Goal: Task Accomplishment & Management: Complete application form

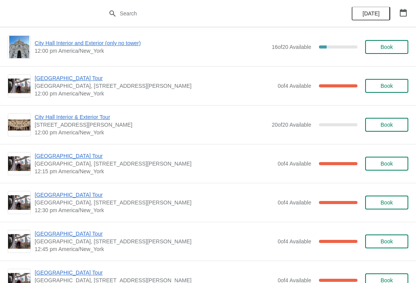
scroll to position [310, 0]
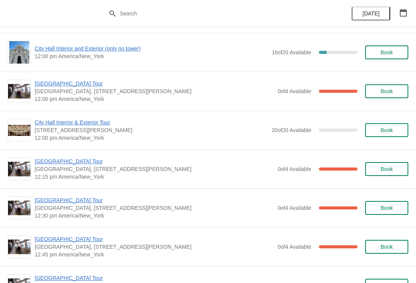
click at [74, 85] on span "[GEOGRAPHIC_DATA] Tour" at bounding box center [154, 84] width 239 height 8
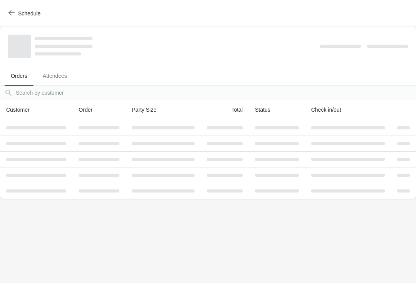
scroll to position [0, 0]
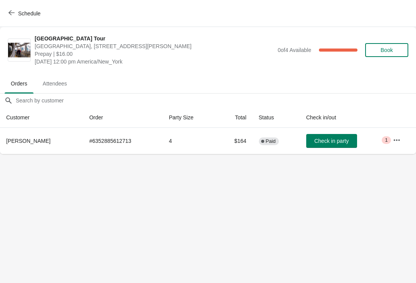
click at [326, 137] on button "Check in party" at bounding box center [331, 141] width 51 height 14
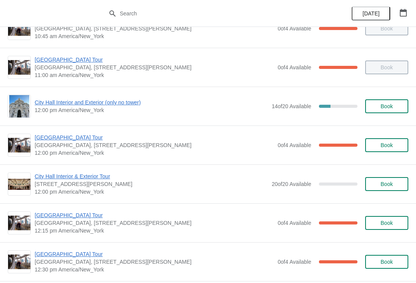
scroll to position [255, 0]
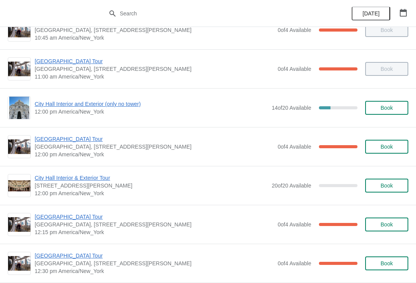
click at [90, 112] on span "12:00 pm America/New_York" at bounding box center [151, 112] width 233 height 8
click at [116, 102] on span "City Hall Interior and Exterior (only no tower)" at bounding box center [151, 104] width 233 height 8
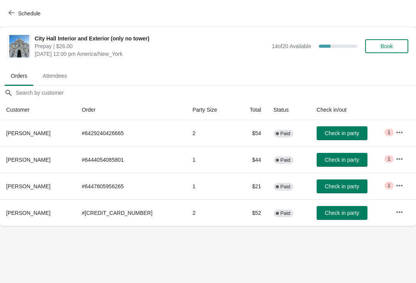
click at [328, 159] on span "Check in party" at bounding box center [342, 160] width 34 height 6
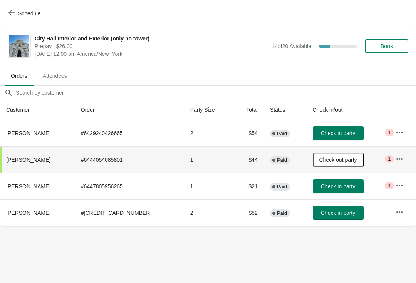
click at [328, 192] on button "Check in party" at bounding box center [338, 187] width 51 height 14
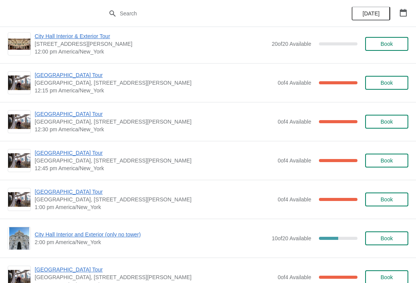
scroll to position [422, 0]
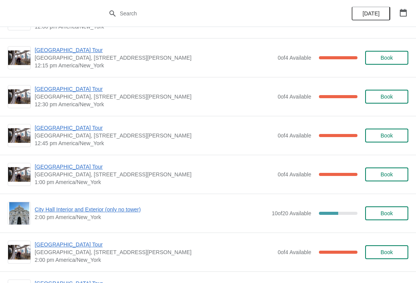
click at [45, 163] on span "[GEOGRAPHIC_DATA] Tour" at bounding box center [154, 167] width 239 height 8
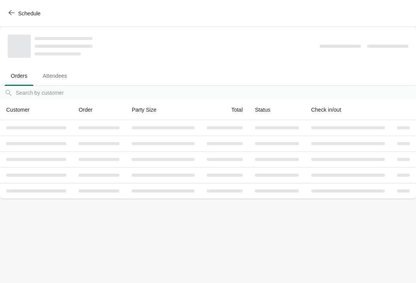
scroll to position [0, 0]
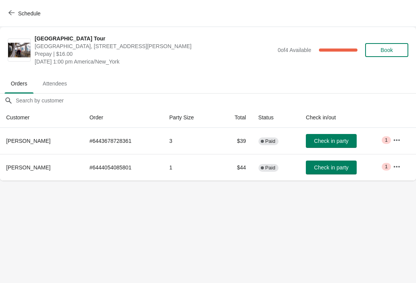
click at [323, 165] on span "Check in party" at bounding box center [331, 167] width 34 height 6
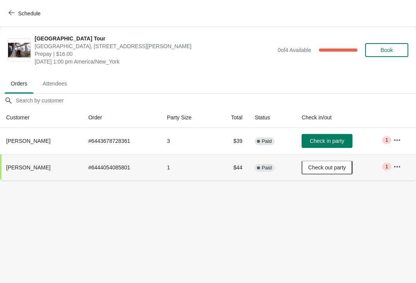
click at [15, 15] on span "Schedule" at bounding box center [25, 13] width 30 height 7
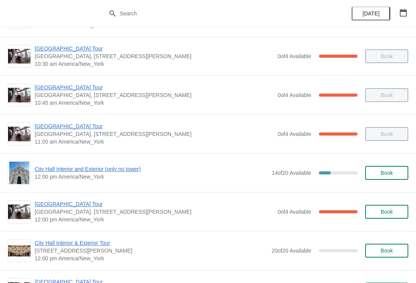
scroll to position [190, 0]
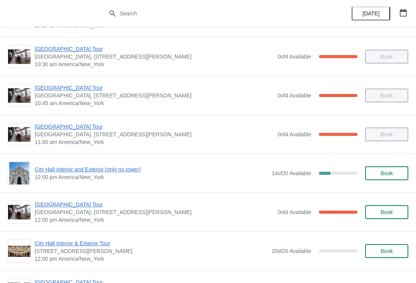
click at [91, 166] on span "City Hall Interior and Exterior (only no tower)" at bounding box center [151, 170] width 233 height 8
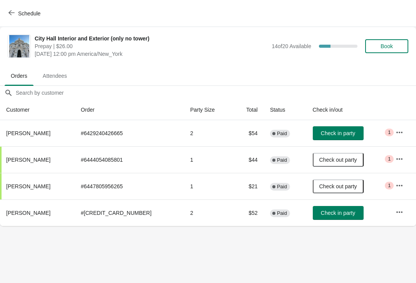
click at [327, 136] on span "Check in party" at bounding box center [338, 133] width 34 height 6
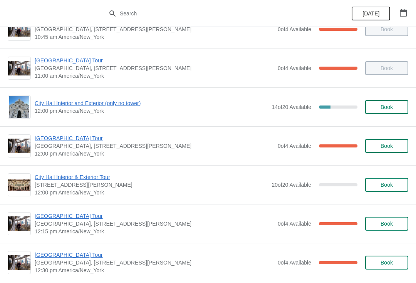
scroll to position [256, 0]
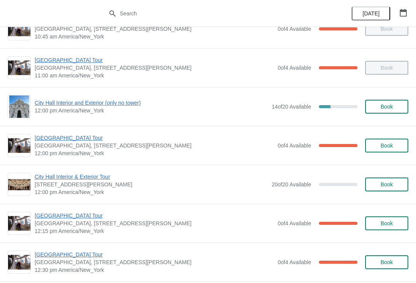
click at [79, 217] on span "[GEOGRAPHIC_DATA] Tour" at bounding box center [154, 216] width 239 height 8
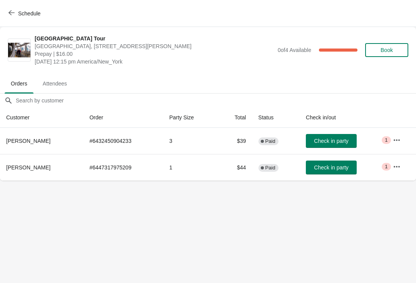
click at [342, 134] on button "Check in party" at bounding box center [331, 141] width 51 height 14
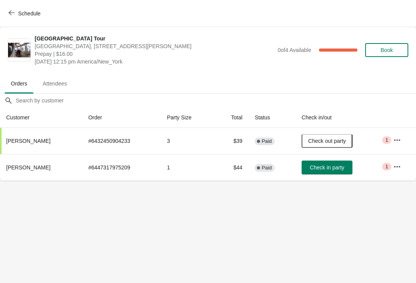
click at [17, 10] on span "Schedule" at bounding box center [25, 13] width 30 height 7
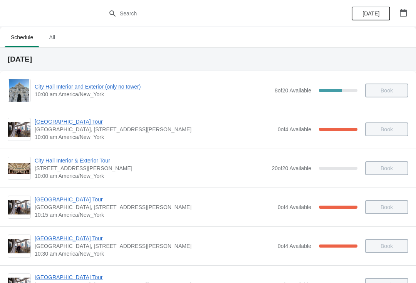
click at [409, 12] on button "button" at bounding box center [403, 13] width 14 height 14
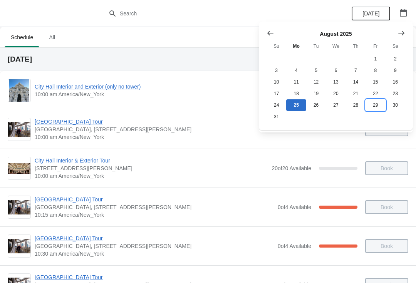
click at [378, 106] on button "29" at bounding box center [376, 105] width 20 height 12
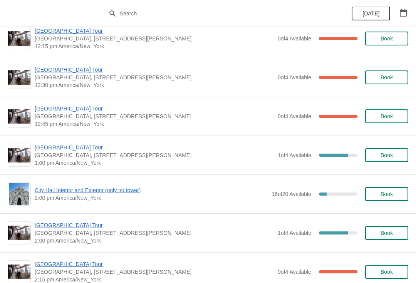
scroll to position [493, 0]
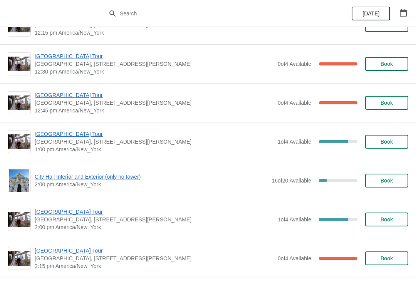
click at [396, 215] on button "Book" at bounding box center [386, 220] width 43 height 14
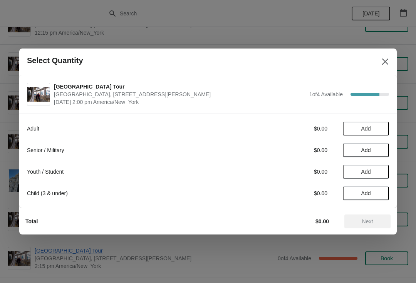
click at [372, 127] on span "Add" at bounding box center [366, 129] width 32 height 6
click at [370, 222] on span "Next" at bounding box center [367, 221] width 11 height 6
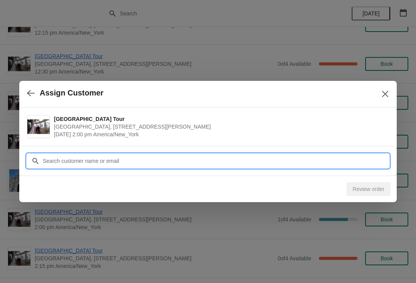
click at [138, 158] on input "Customer" at bounding box center [215, 161] width 347 height 14
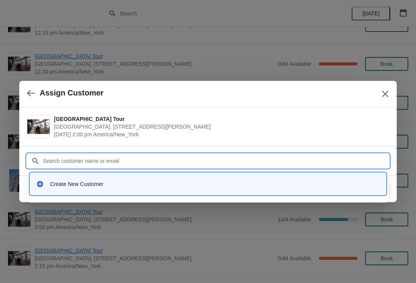
click at [161, 186] on div "Create New Customer" at bounding box center [215, 184] width 330 height 8
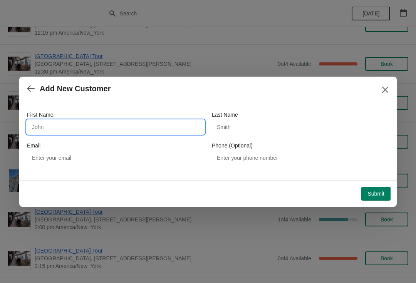
click at [82, 123] on input "First Name" at bounding box center [115, 127] width 177 height 14
type input "Rane"
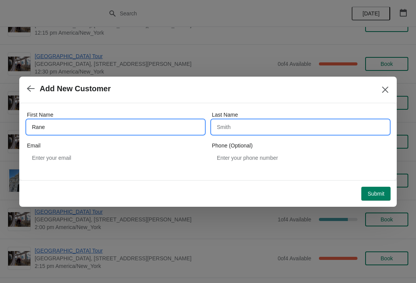
click at [230, 126] on input "Last Name" at bounding box center [300, 127] width 177 height 14
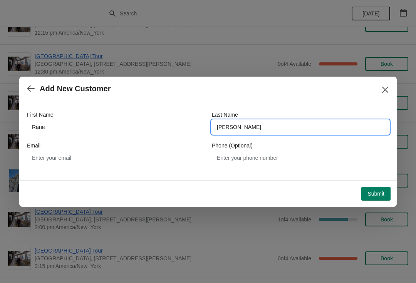
type input "rene"
click at [79, 117] on div "First Name" at bounding box center [115, 115] width 177 height 8
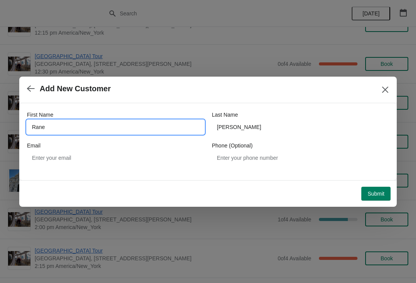
click at [65, 131] on input "Rane" at bounding box center [115, 127] width 177 height 14
type input "R"
type input "Rene"
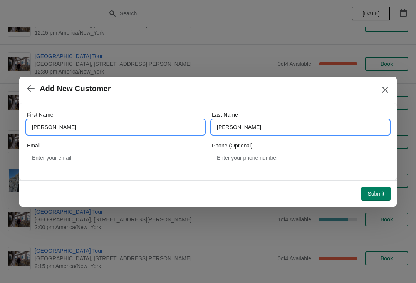
click at [247, 125] on input "rene" at bounding box center [300, 127] width 177 height 14
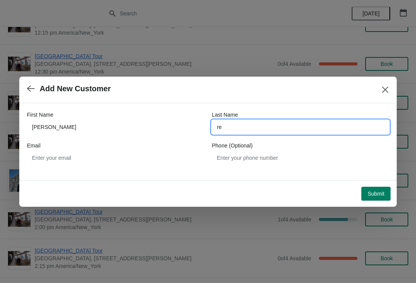
type input "r"
type input "Willams"
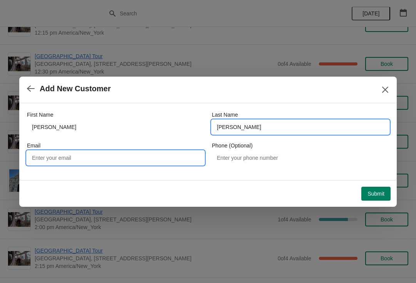
click at [74, 164] on input "Email" at bounding box center [115, 158] width 177 height 14
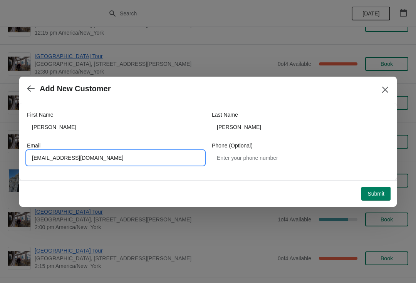
type input "renedelinwillams@gmail.com"
click at [385, 194] on button "Submit" at bounding box center [375, 194] width 29 height 14
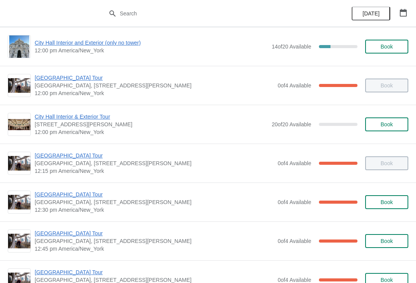
scroll to position [308, 0]
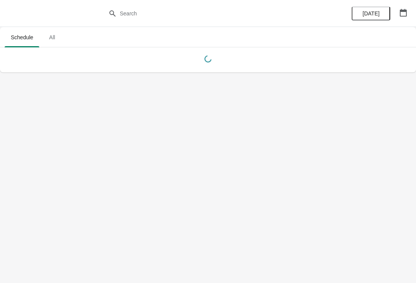
click at [406, 12] on icon "button" at bounding box center [403, 13] width 7 height 8
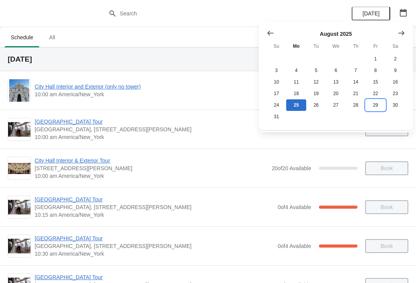
click at [378, 109] on button "29" at bounding box center [376, 105] width 20 height 12
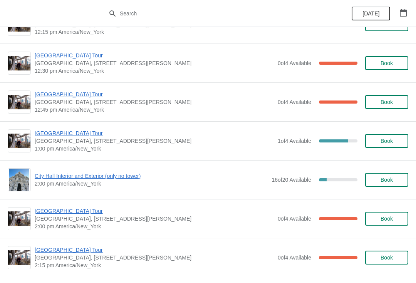
scroll to position [495, 0]
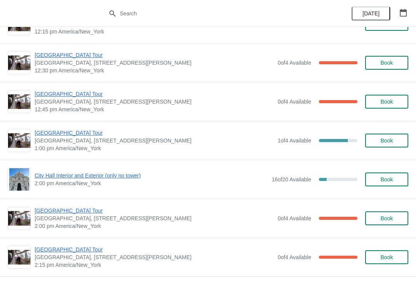
click at [72, 209] on span "[GEOGRAPHIC_DATA] Tour" at bounding box center [154, 211] width 239 height 8
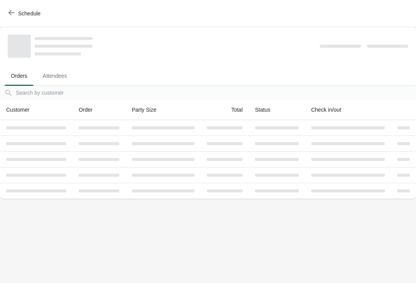
scroll to position [0, 0]
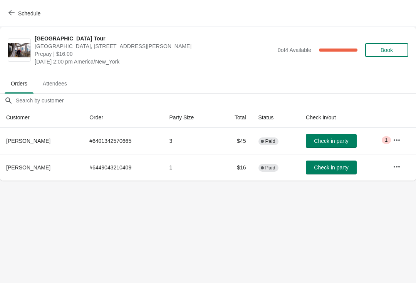
click at [393, 171] on button "button" at bounding box center [397, 167] width 14 height 14
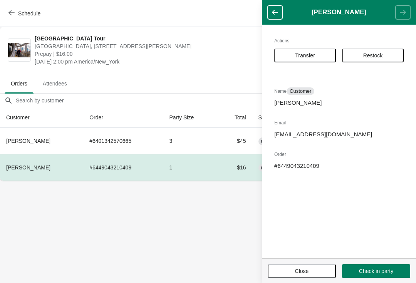
click at [320, 130] on div "Actions Transfer Restock Name Customer Rene Willams Email renedelinwillams@gmai…" at bounding box center [339, 142] width 154 height 234
click at [297, 136] on p "renedelinwillams@gmail.com" at bounding box center [338, 135] width 129 height 8
click at [413, 3] on header "Rene Willams" at bounding box center [339, 12] width 154 height 25
click at [275, 13] on icon "button" at bounding box center [275, 12] width 8 height 8
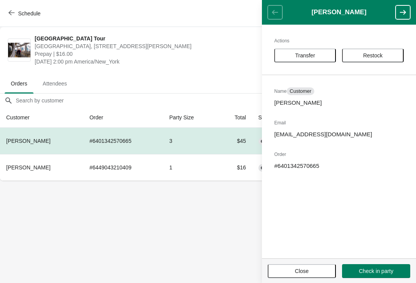
click at [202, 176] on td "1" at bounding box center [190, 167] width 54 height 27
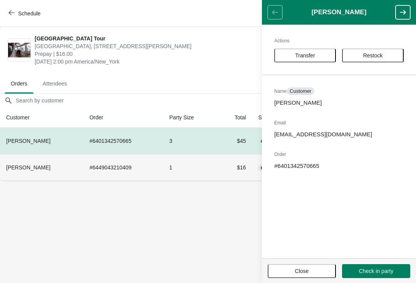
click at [185, 175] on td "1" at bounding box center [190, 167] width 54 height 27
click at [407, 13] on button "button" at bounding box center [403, 12] width 15 height 14
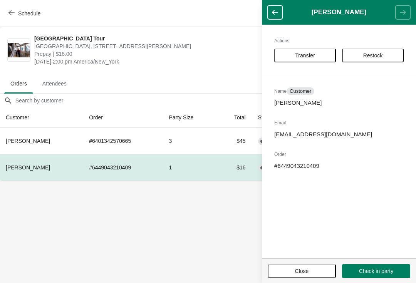
click at [245, 213] on body "Schedule City Hall Tower Tour City Hall Visitor Center, 1400 John F Kennedy Bou…" at bounding box center [208, 141] width 416 height 283
click at [12, 20] on button "Schedule" at bounding box center [25, 14] width 43 height 14
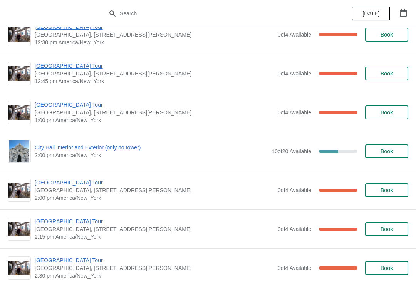
scroll to position [484, 0]
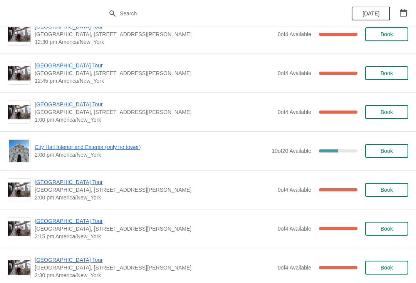
click at [409, 16] on button "button" at bounding box center [403, 13] width 14 height 14
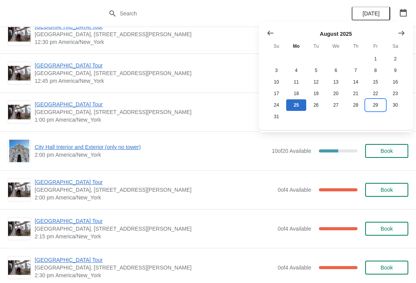
click at [380, 107] on button "29" at bounding box center [376, 105] width 20 height 12
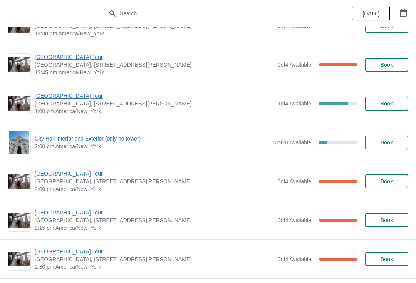
scroll to position [532, 0]
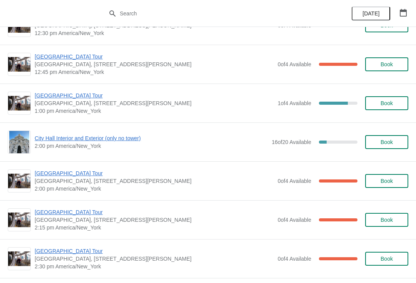
click at [67, 176] on span "[GEOGRAPHIC_DATA] Tour" at bounding box center [154, 174] width 239 height 8
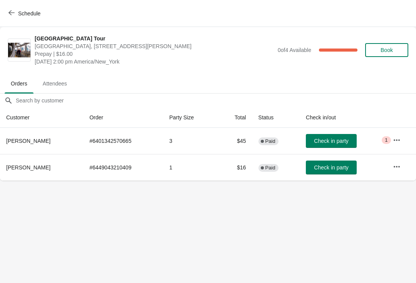
scroll to position [0, 0]
click at [14, 14] on icon "button" at bounding box center [11, 13] width 6 height 6
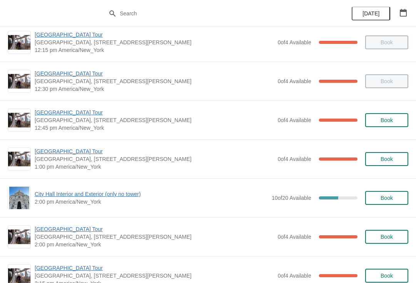
scroll to position [434, 0]
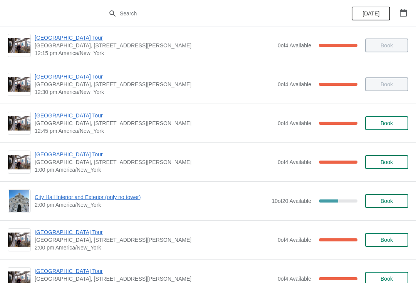
click at [82, 158] on span "[GEOGRAPHIC_DATA] Tour" at bounding box center [154, 155] width 239 height 8
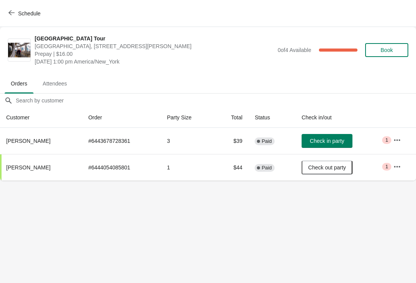
click at [15, 13] on span "Schedule" at bounding box center [25, 13] width 30 height 7
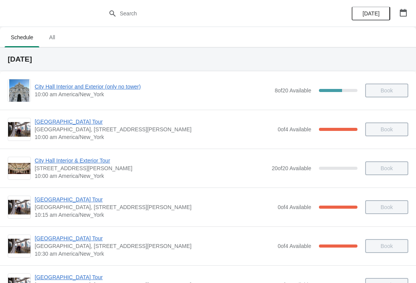
click at [410, 13] on button "button" at bounding box center [403, 13] width 14 height 14
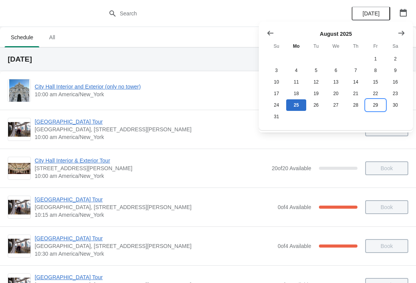
click at [381, 107] on button "29" at bounding box center [376, 105] width 20 height 12
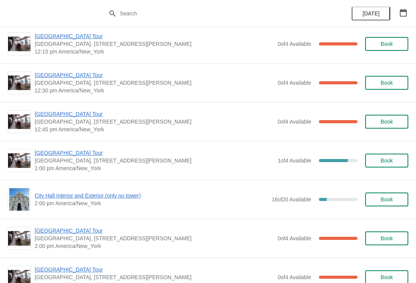
scroll to position [474, 0]
click at [73, 229] on span "[GEOGRAPHIC_DATA] Tour" at bounding box center [154, 231] width 239 height 8
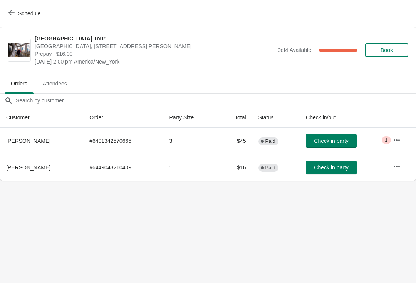
scroll to position [0, 0]
click at [341, 166] on span "Check in party" at bounding box center [331, 167] width 34 height 6
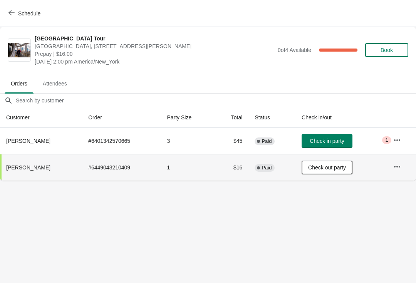
click at [328, 169] on span "Check out party" at bounding box center [327, 167] width 38 height 6
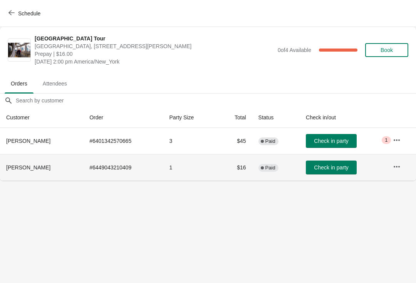
click at [397, 168] on icon "button" at bounding box center [397, 167] width 8 height 8
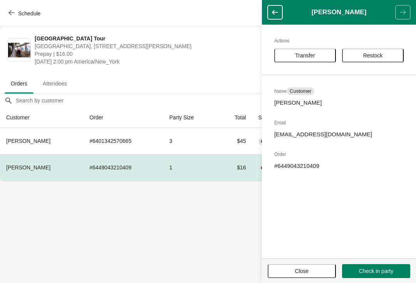
click at [336, 139] on div "Actions Transfer Restock Name Customer Rene Willams Email renedelinwillams@gmai…" at bounding box center [339, 142] width 154 height 234
click at [340, 134] on p "renedelinwillams@gmail.com" at bounding box center [338, 135] width 129 height 8
click at [361, 200] on div "Actions Transfer Restock Name Customer Rene Willams Email renedelinwillams@gmai…" at bounding box center [339, 142] width 154 height 234
click at [310, 225] on div "Actions Transfer Restock Name Customer Rene Willams Email renedelinwillams@gmai…" at bounding box center [339, 142] width 154 height 234
click at [338, 143] on div "Actions Transfer Restock Name Customer Rene Willams Email renedelinwillams@gmai…" at bounding box center [339, 142] width 154 height 234
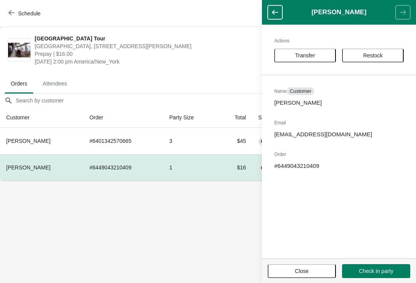
click at [283, 126] on h2 "Email" at bounding box center [338, 123] width 129 height 8
click at [308, 275] on button "Close" at bounding box center [302, 271] width 68 height 14
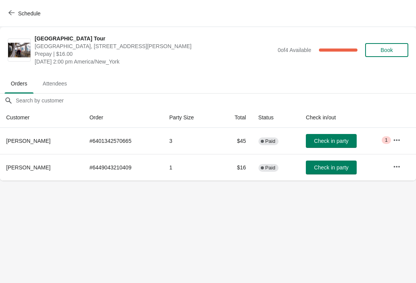
click at [410, 161] on td at bounding box center [401, 167] width 29 height 27
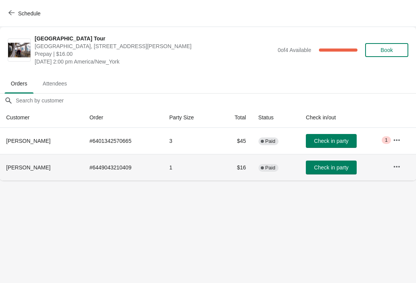
click at [400, 165] on button "button" at bounding box center [397, 167] width 14 height 14
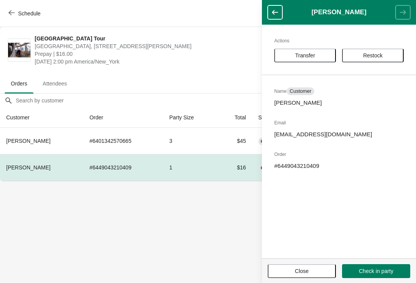
click at [234, 226] on body "Schedule City Hall Tower Tour City Hall Visitor Center, 1400 John F Kennedy Bou…" at bounding box center [208, 141] width 416 height 283
click at [303, 270] on span "Close" at bounding box center [302, 271] width 14 height 6
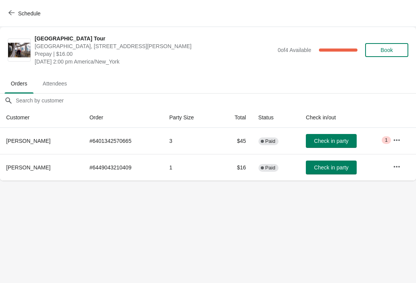
click at [108, 167] on td "# 6449043210409" at bounding box center [123, 167] width 80 height 27
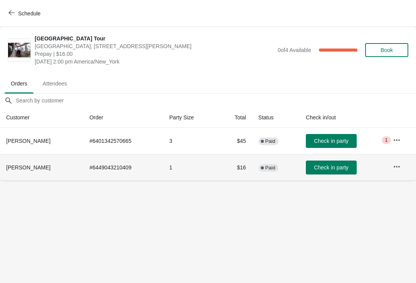
click at [114, 168] on td "# 6449043210409" at bounding box center [123, 167] width 80 height 27
click at [105, 166] on td "# 6449043210409" at bounding box center [123, 167] width 80 height 27
click at [266, 171] on span "Complete Paid" at bounding box center [268, 168] width 20 height 8
click at [268, 165] on span "Paid" at bounding box center [270, 168] width 10 height 6
click at [16, 9] on button "Schedule" at bounding box center [25, 14] width 43 height 14
